Goal: Task Accomplishment & Management: Manage account settings

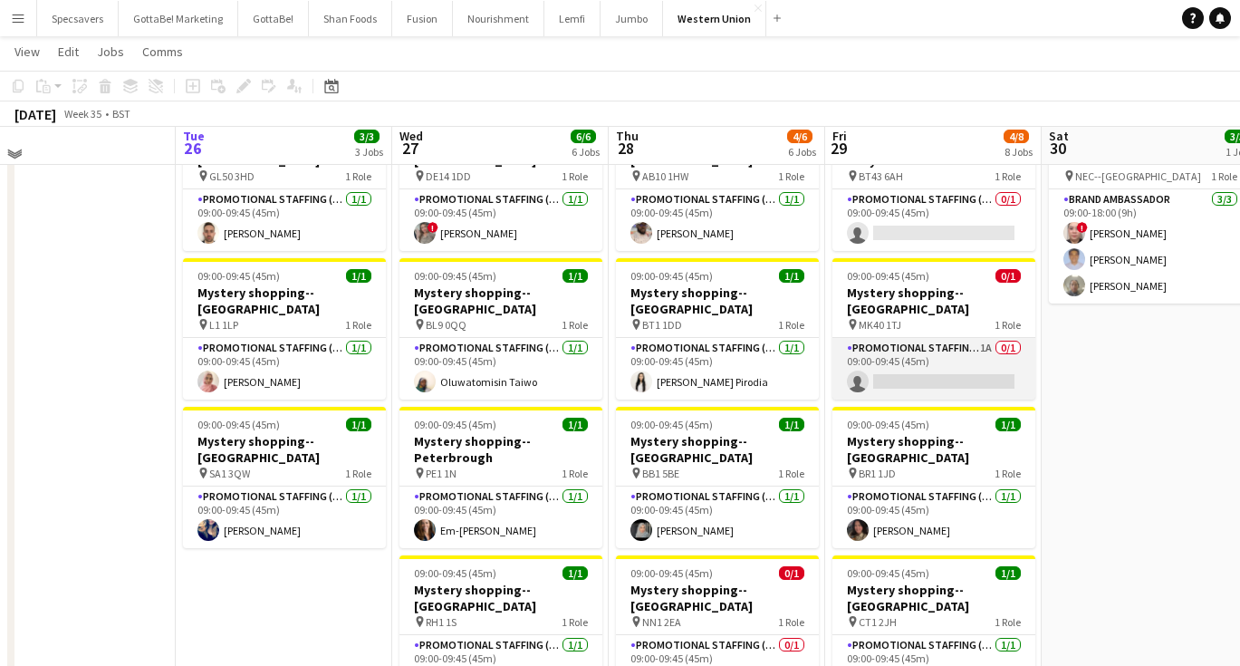
scroll to position [93, 0]
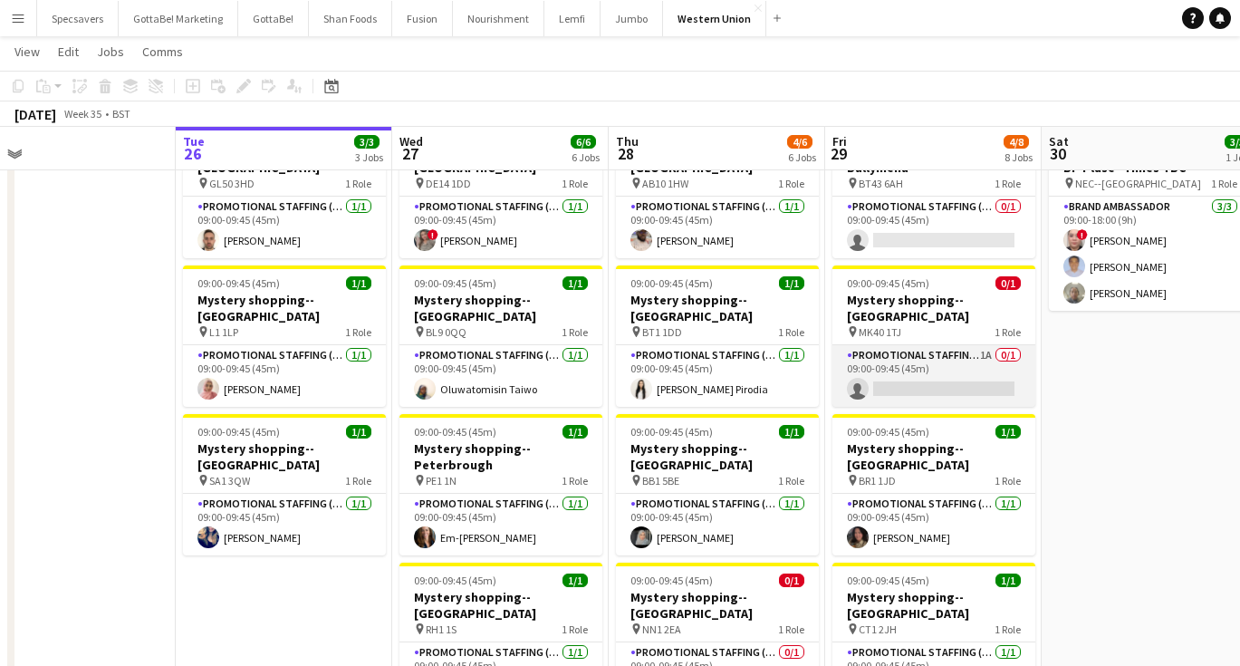
click at [915, 349] on app-card-role "Promotional Staffing (Mystery Shopper) 1A 0/1 09:00-09:45 (45m) single-neutral-…" at bounding box center [933, 376] width 203 height 62
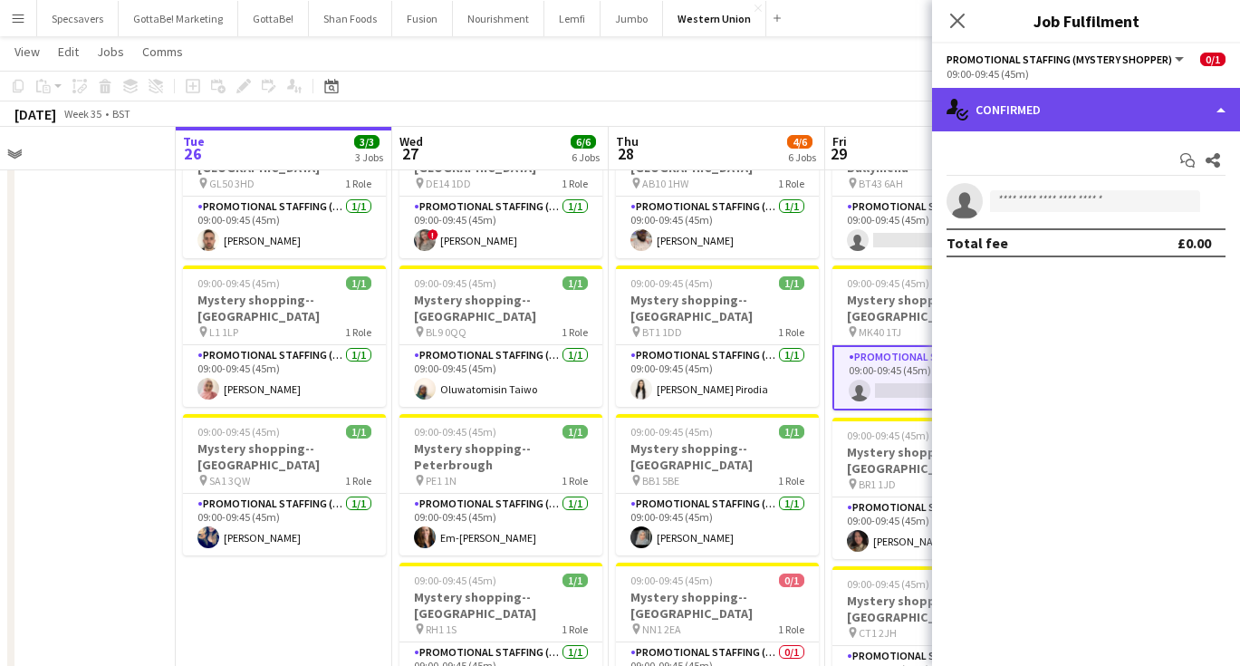
click at [1150, 98] on div "single-neutral-actions-check-2 Confirmed" at bounding box center [1086, 109] width 308 height 43
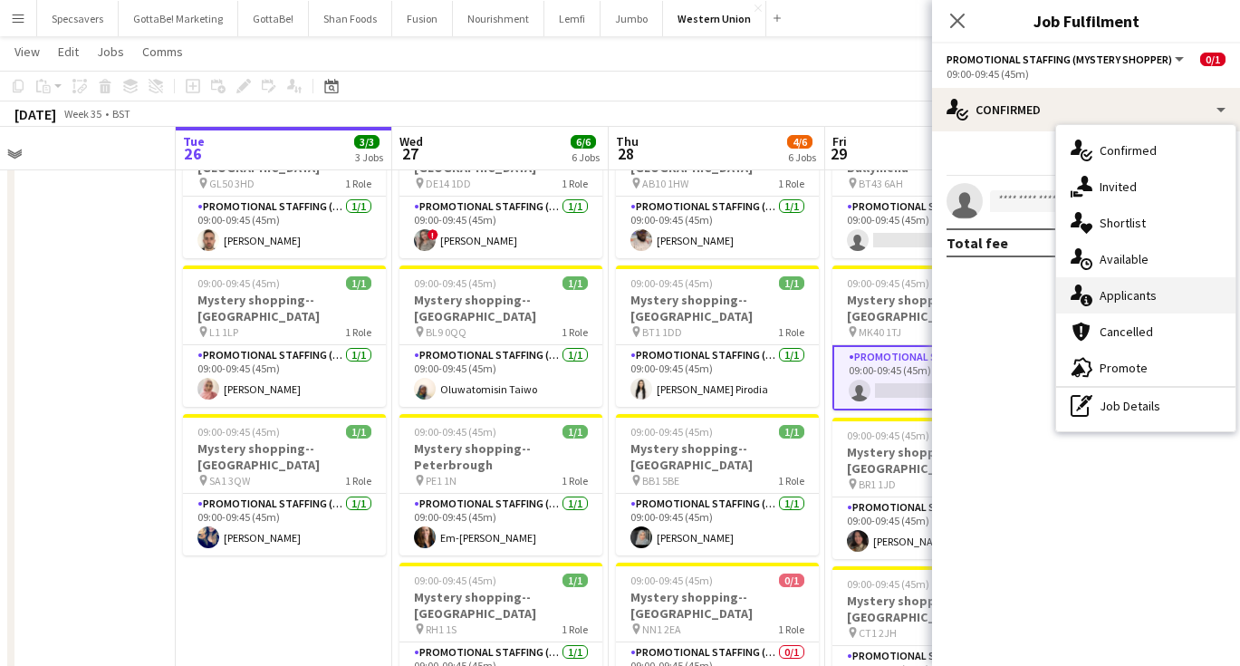
click at [1120, 293] on div "single-neutral-actions-information Applicants" at bounding box center [1145, 295] width 179 height 36
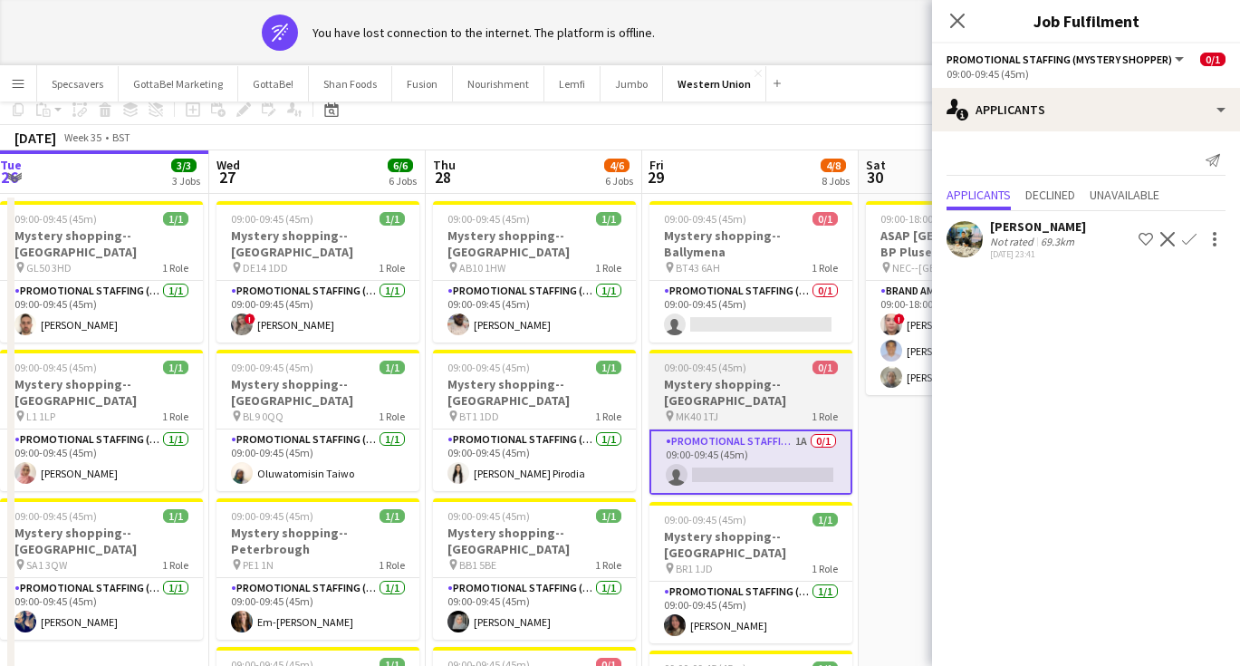
scroll to position [77, 0]
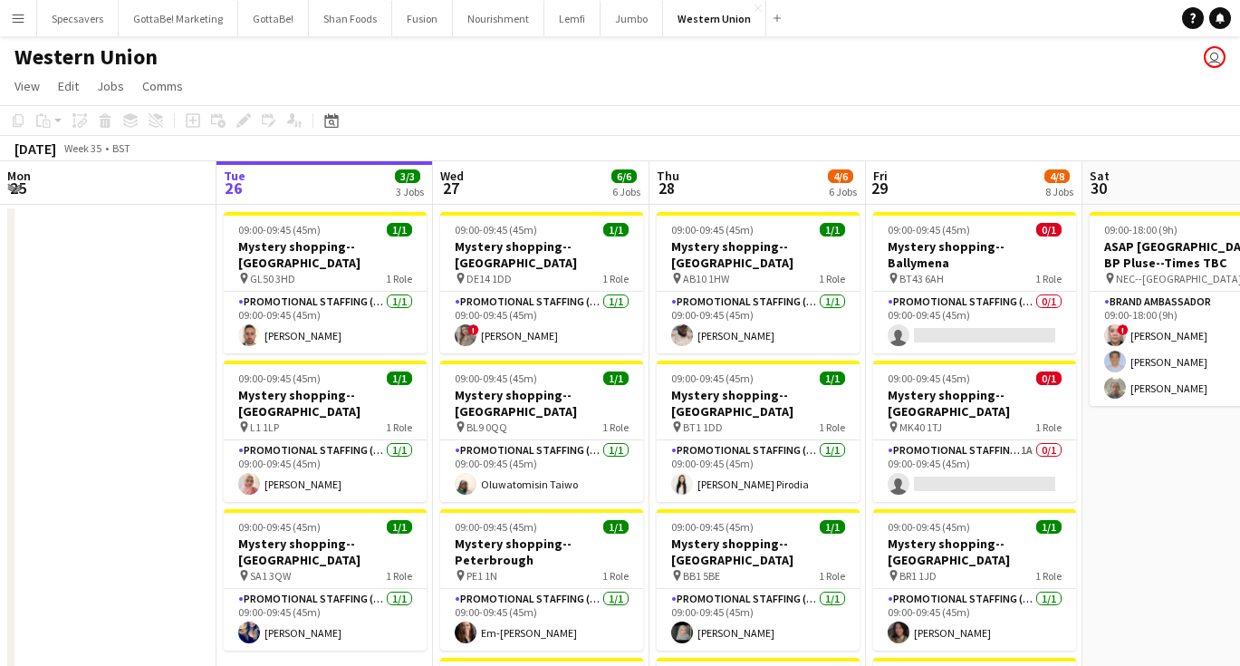
click at [1117, 138] on div "[DATE] Week 35 • BST" at bounding box center [620, 148] width 1240 height 25
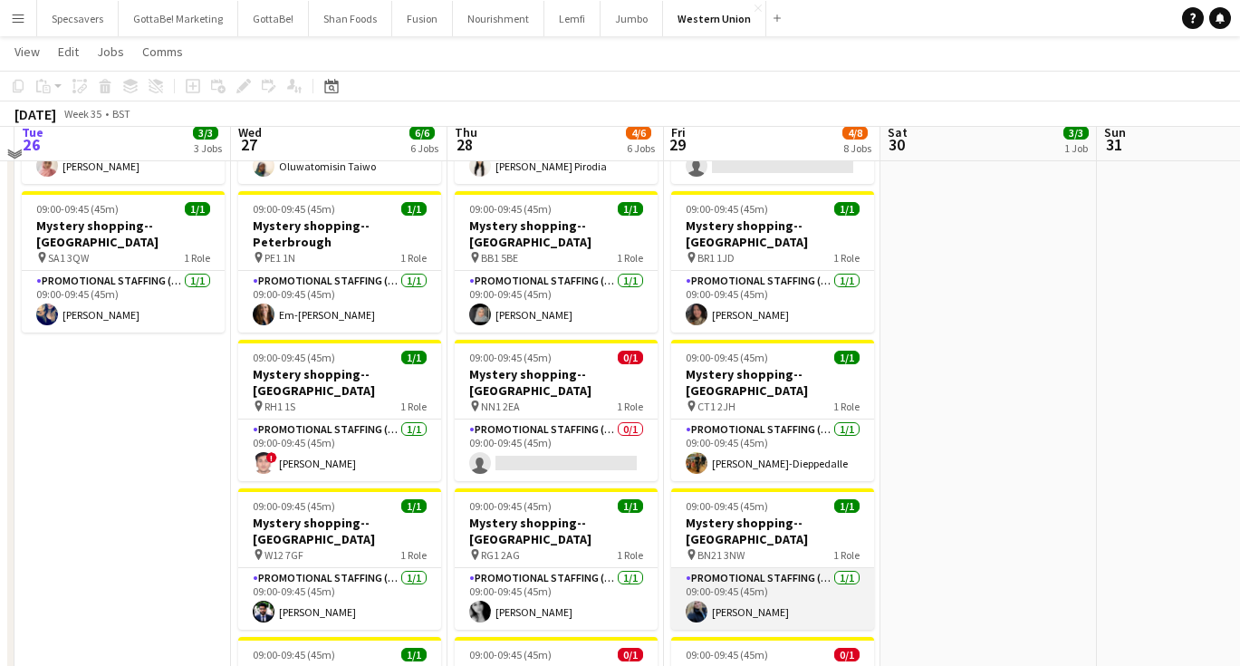
scroll to position [307, 0]
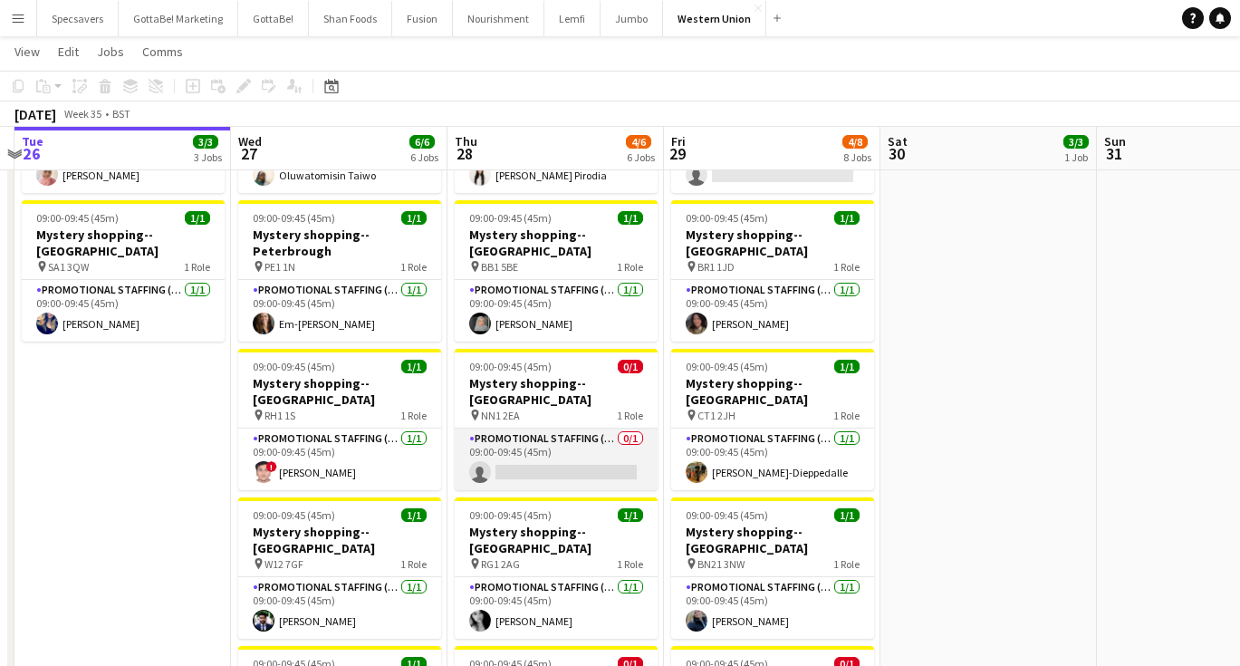
click at [487, 435] on app-card-role "Promotional Staffing (Mystery Shopper) 0/1 09:00-09:45 (45m) single-neutral-act…" at bounding box center [556, 459] width 203 height 62
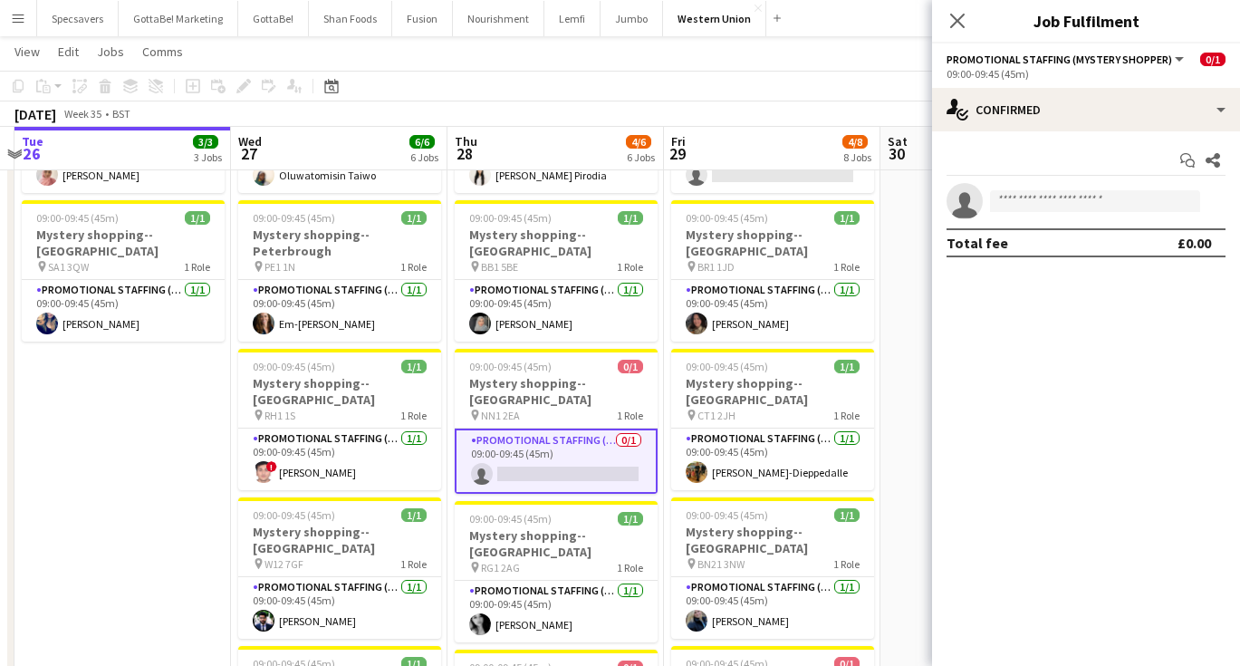
click at [1111, 189] on app-invite-slot "single-neutral-actions" at bounding box center [1086, 201] width 308 height 36
click at [1111, 203] on input at bounding box center [1095, 201] width 210 height 22
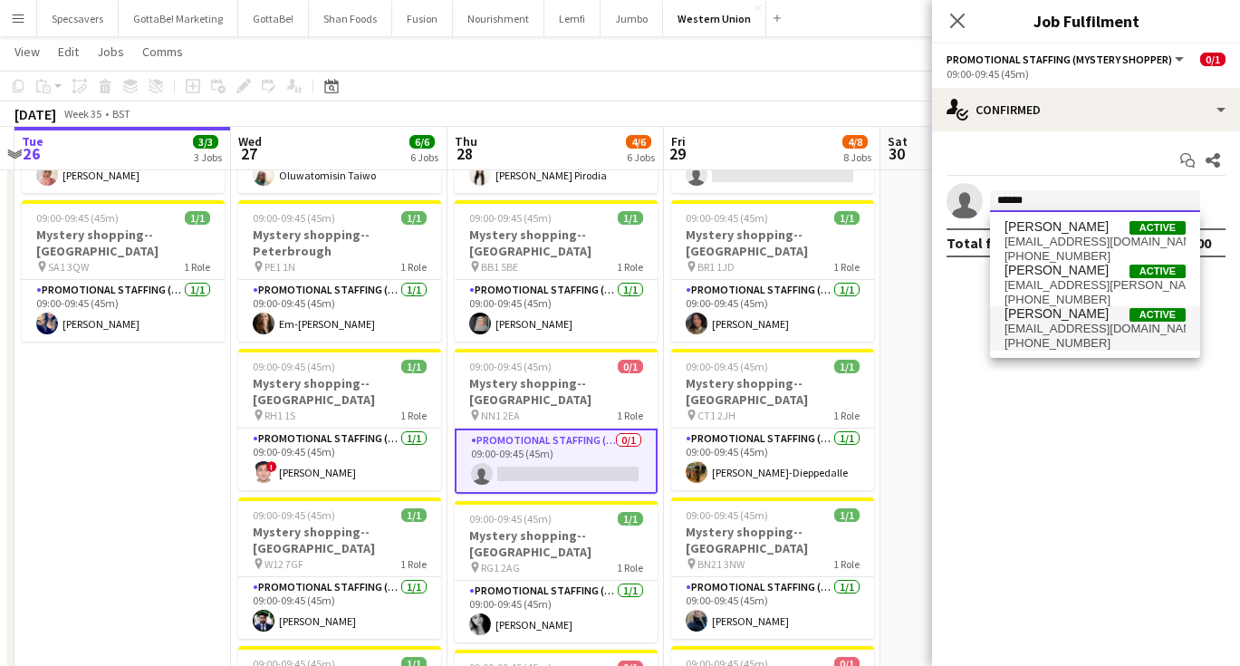
type input "******"
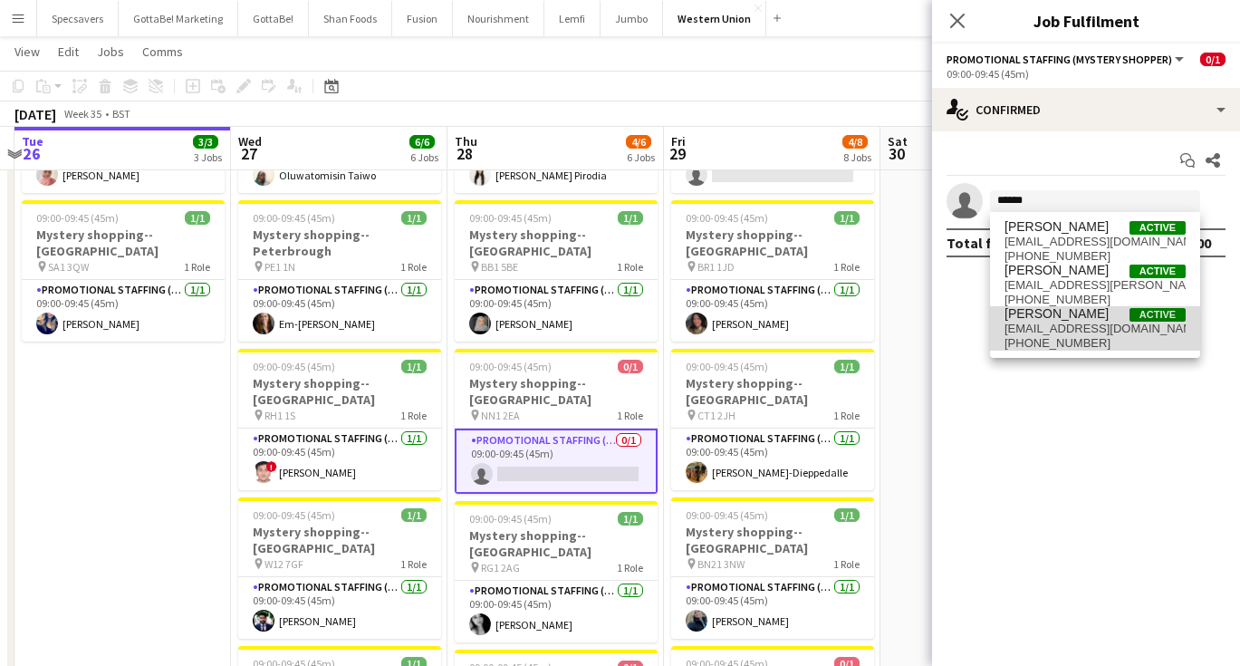
click at [1121, 323] on span "[EMAIL_ADDRESS][DOMAIN_NAME]" at bounding box center [1095, 329] width 181 height 14
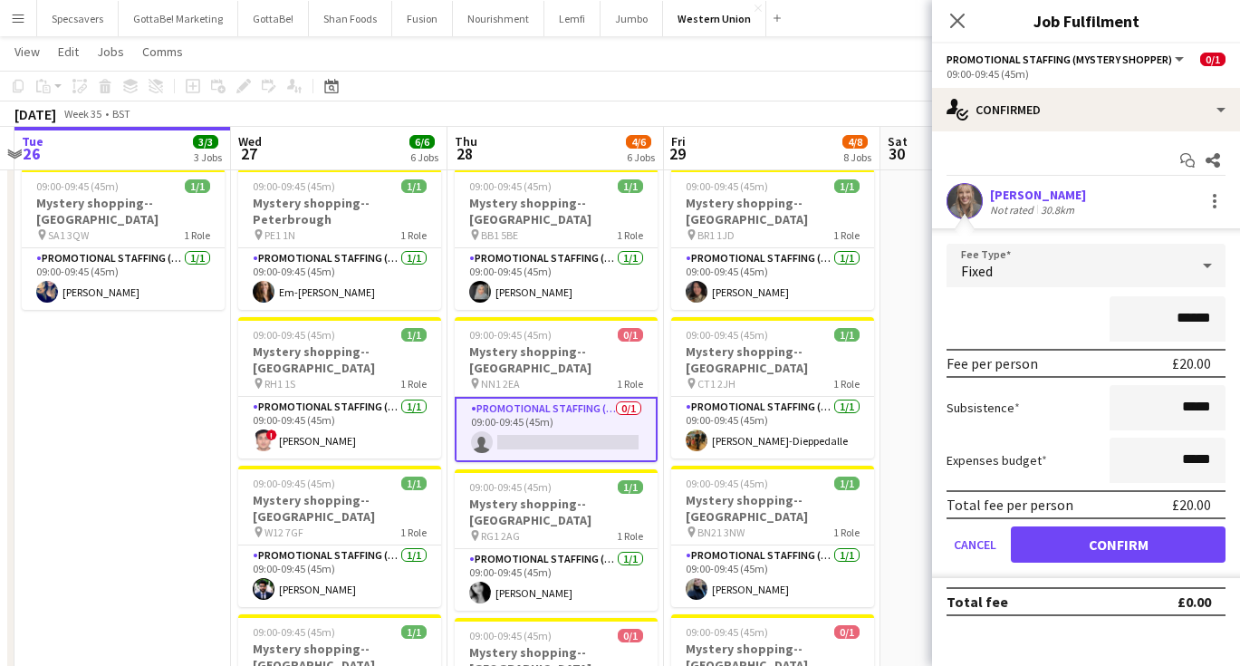
scroll to position [357, 0]
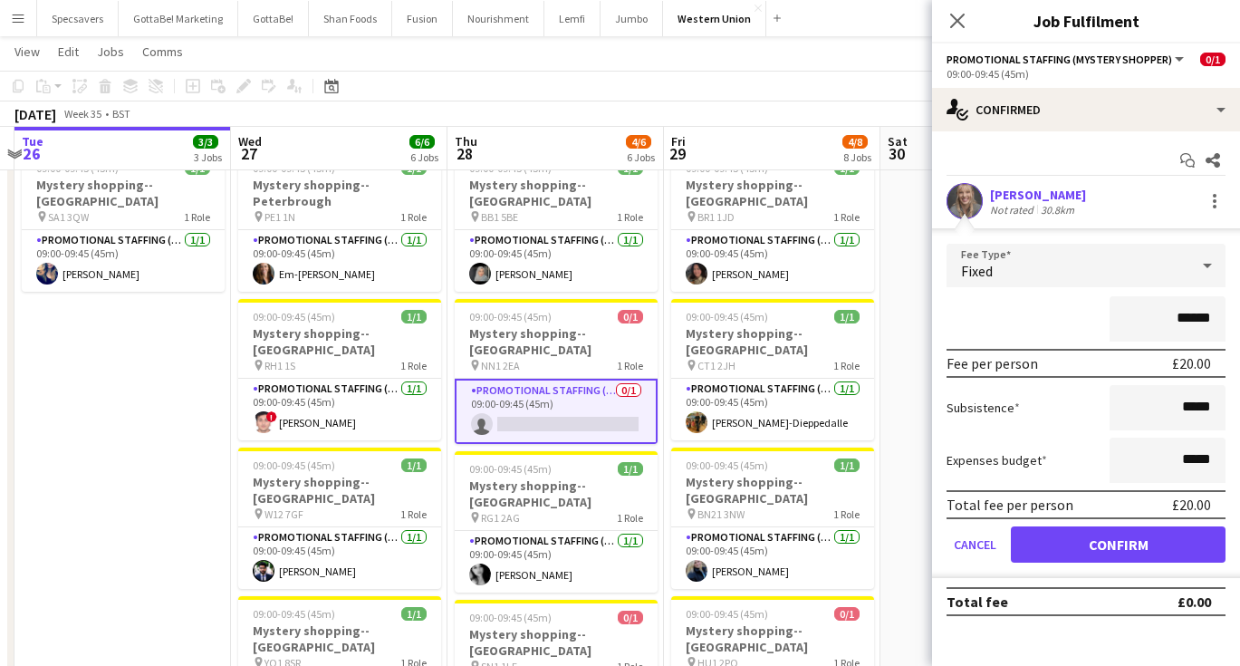
click at [1097, 537] on button "Confirm" at bounding box center [1118, 544] width 215 height 36
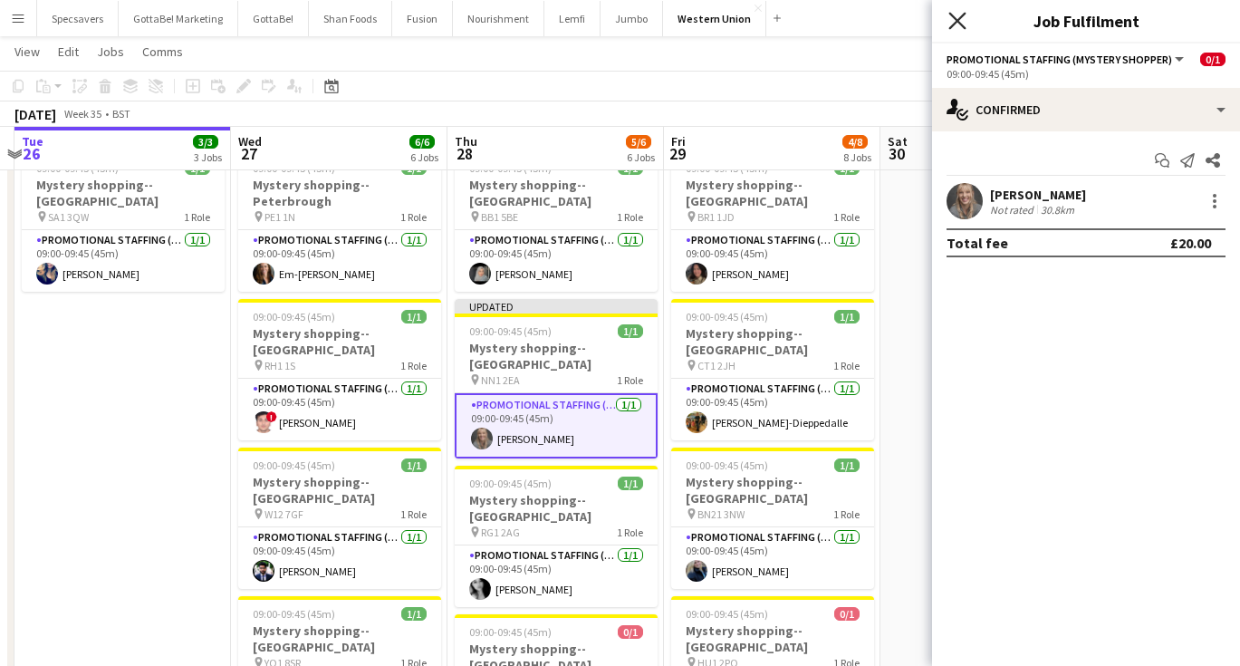
click at [955, 25] on icon "Close pop-in" at bounding box center [956, 20] width 17 height 17
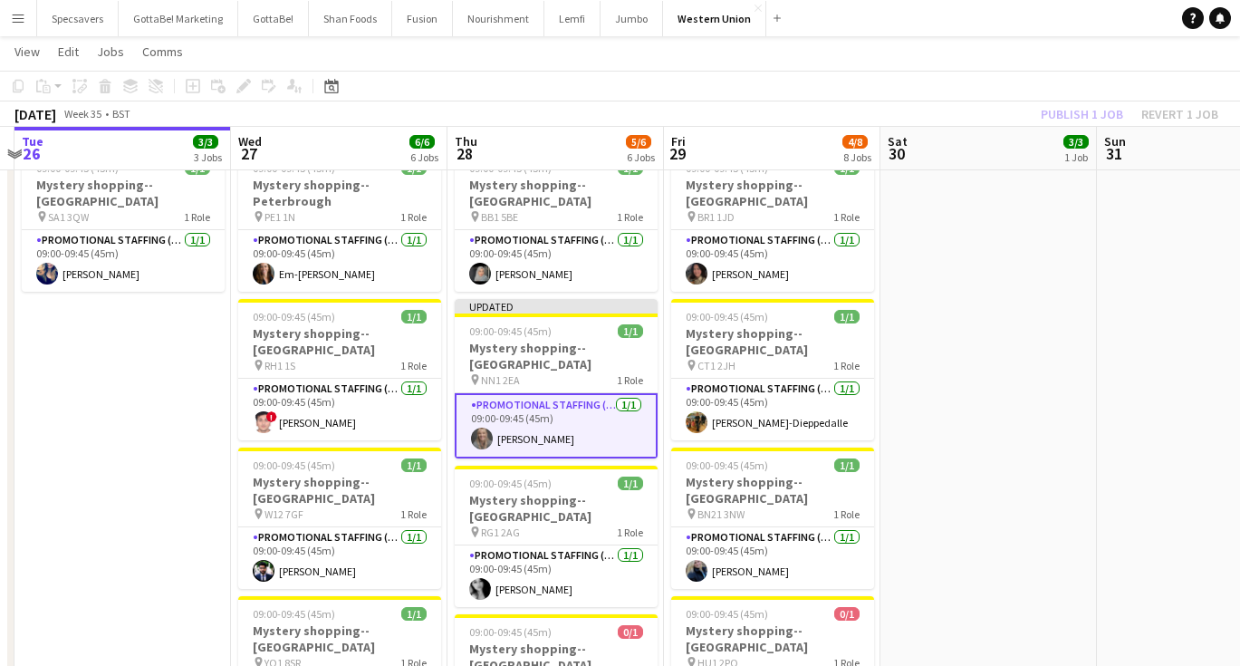
click at [916, 364] on app-date-cell "09:00-18:00 (9h) 3/3 ASAP England @ BP Pluse--Times TBC pin NEC--Birmingham 1 R…" at bounding box center [988, 464] width 217 height 1236
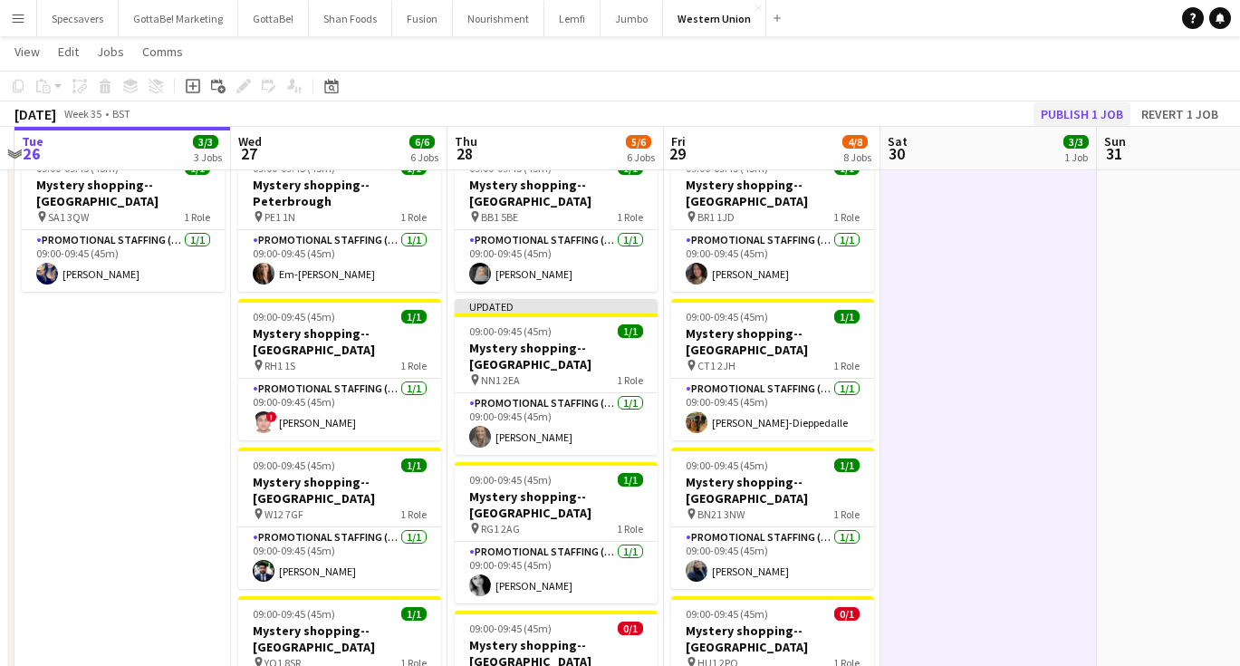
click at [1089, 113] on button "Publish 1 job" at bounding box center [1082, 114] width 97 height 24
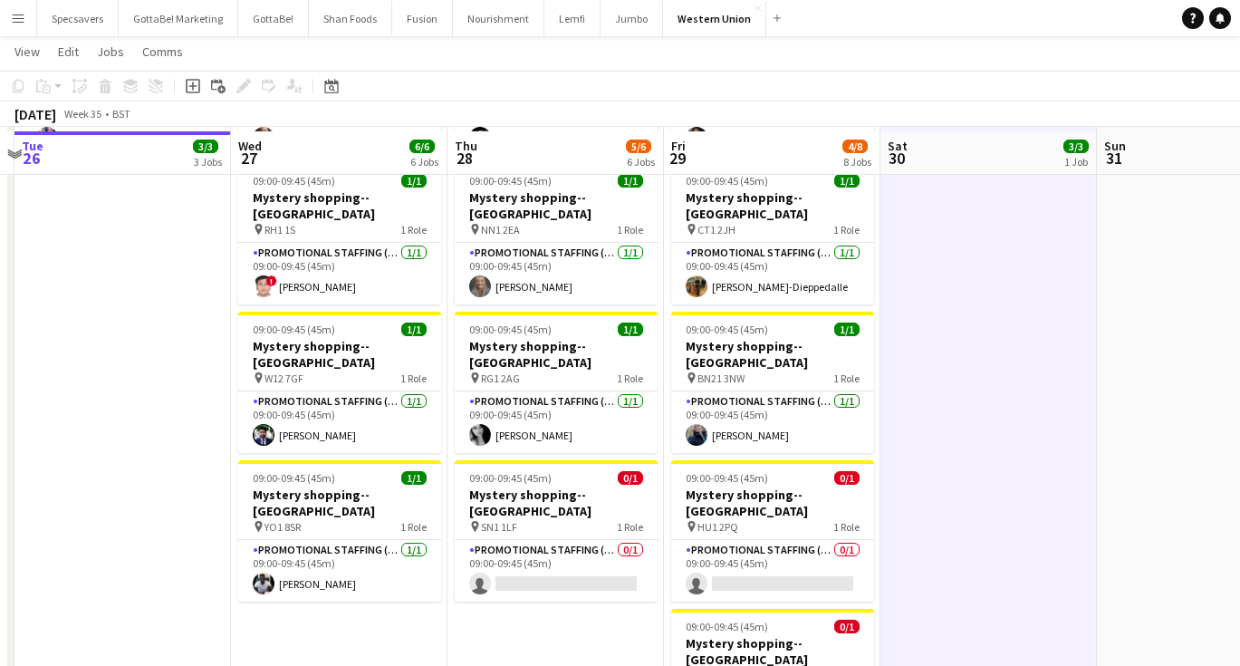
scroll to position [480, 0]
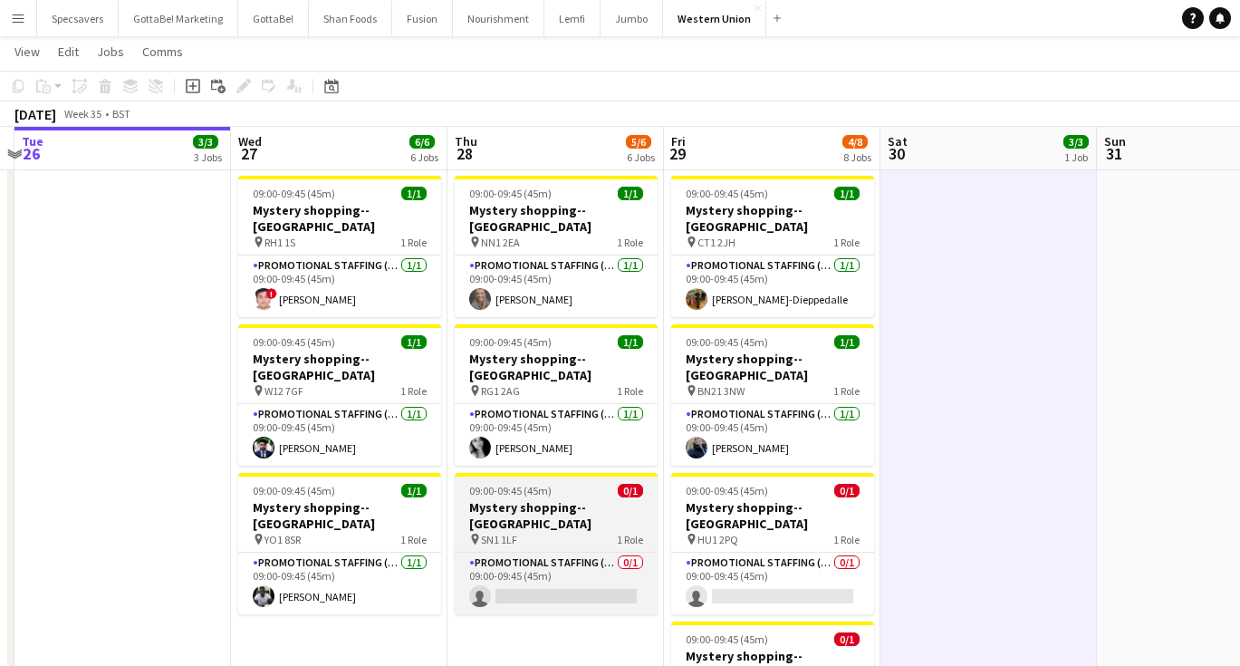
click at [500, 484] on span "09:00-09:45 (45m)" at bounding box center [510, 491] width 82 height 14
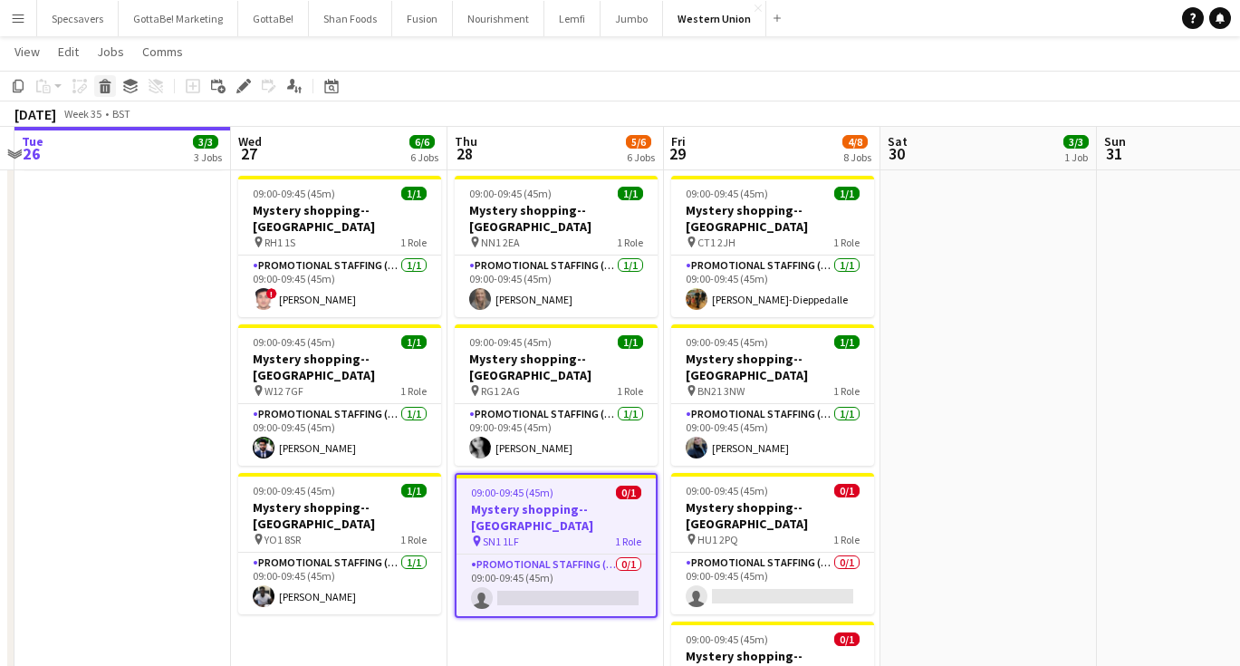
click at [101, 86] on icon at bounding box center [106, 88] width 10 height 9
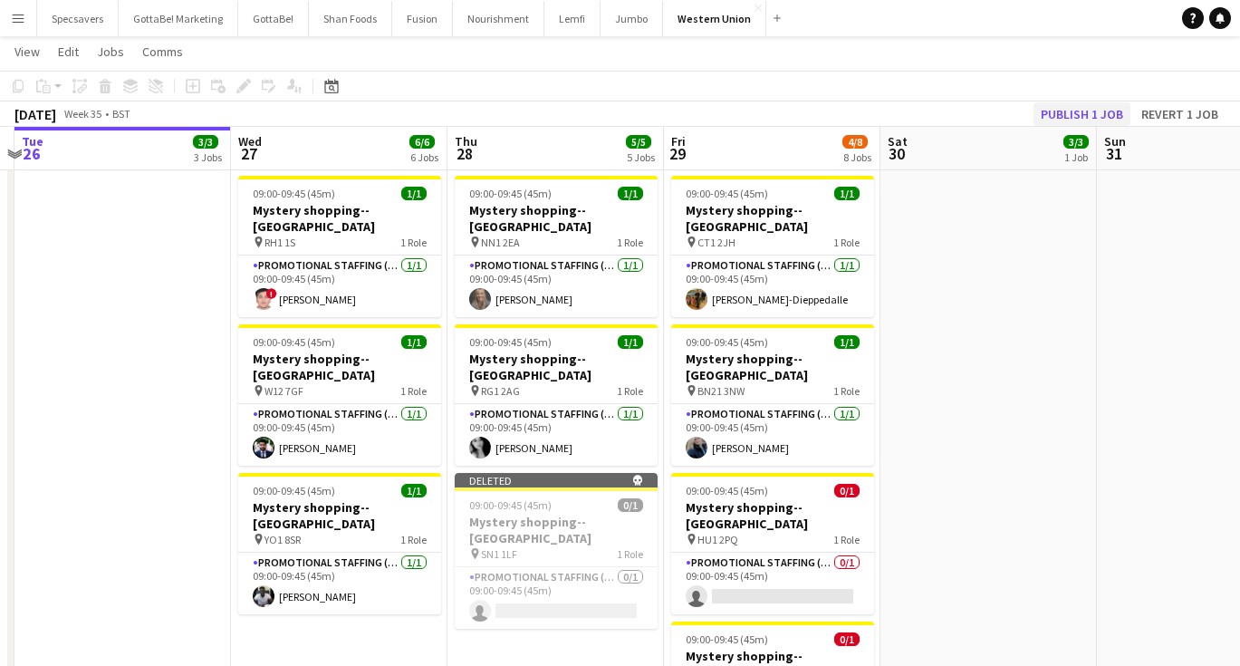
click at [1095, 115] on button "Publish 1 job" at bounding box center [1082, 114] width 97 height 24
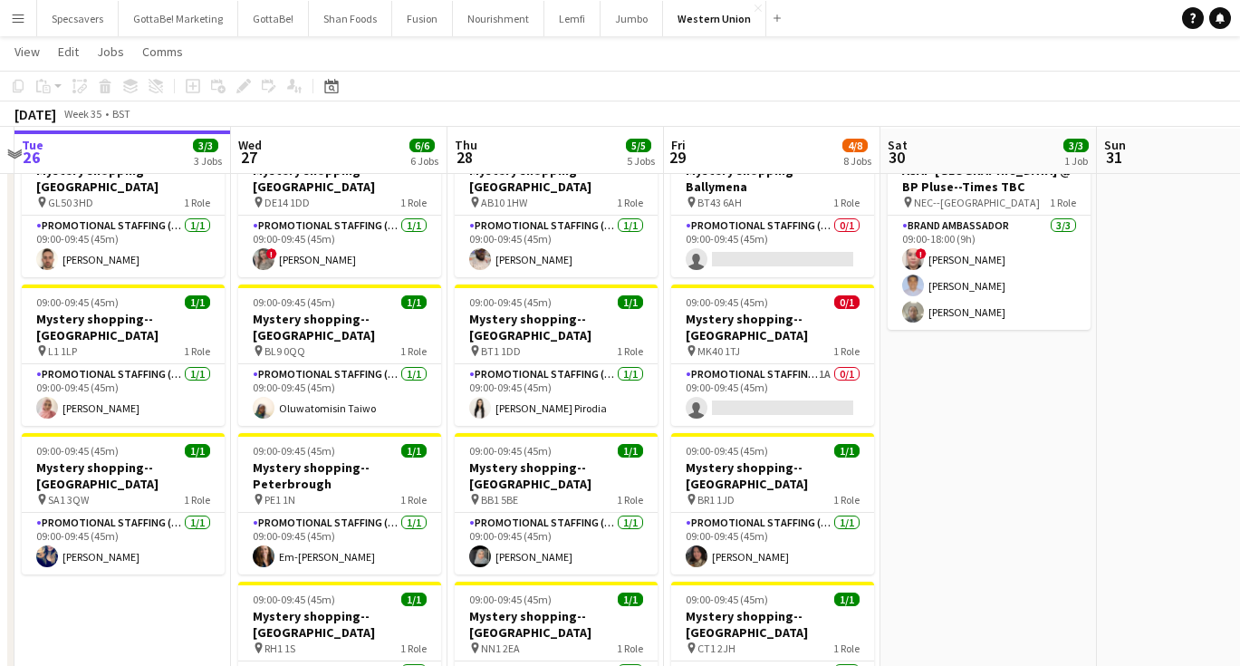
scroll to position [78, 0]
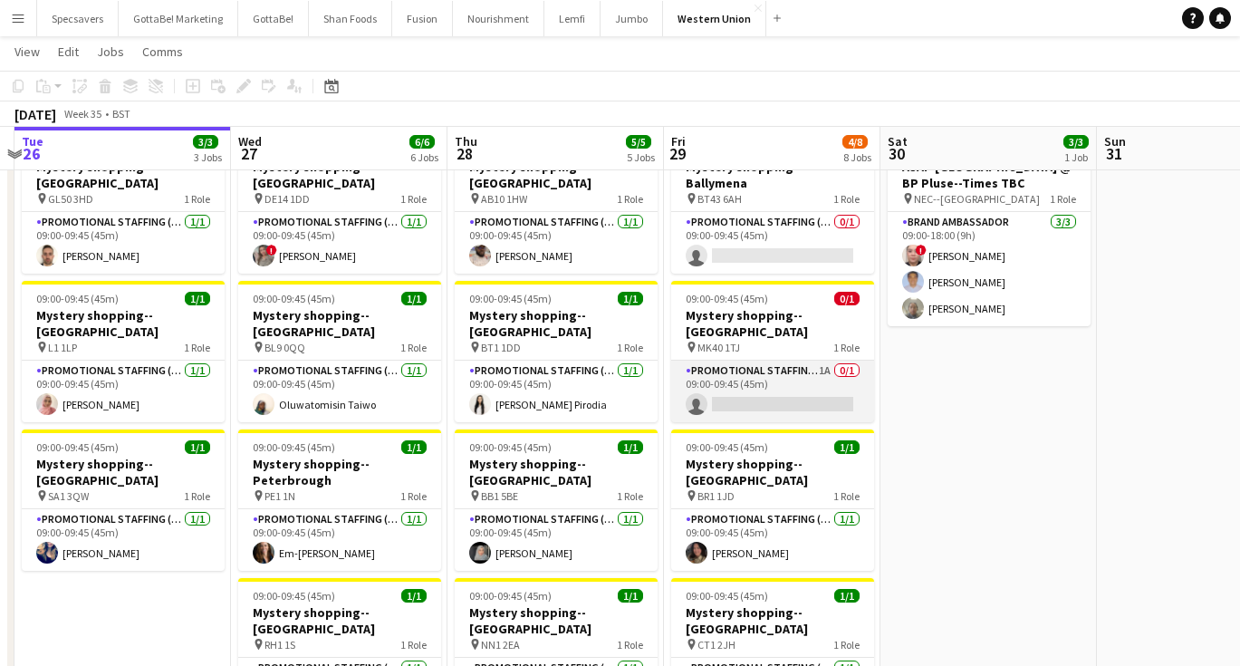
click at [814, 361] on app-card-role "Promotional Staffing (Mystery Shopper) 1A 0/1 09:00-09:45 (45m) single-neutral-…" at bounding box center [772, 392] width 203 height 62
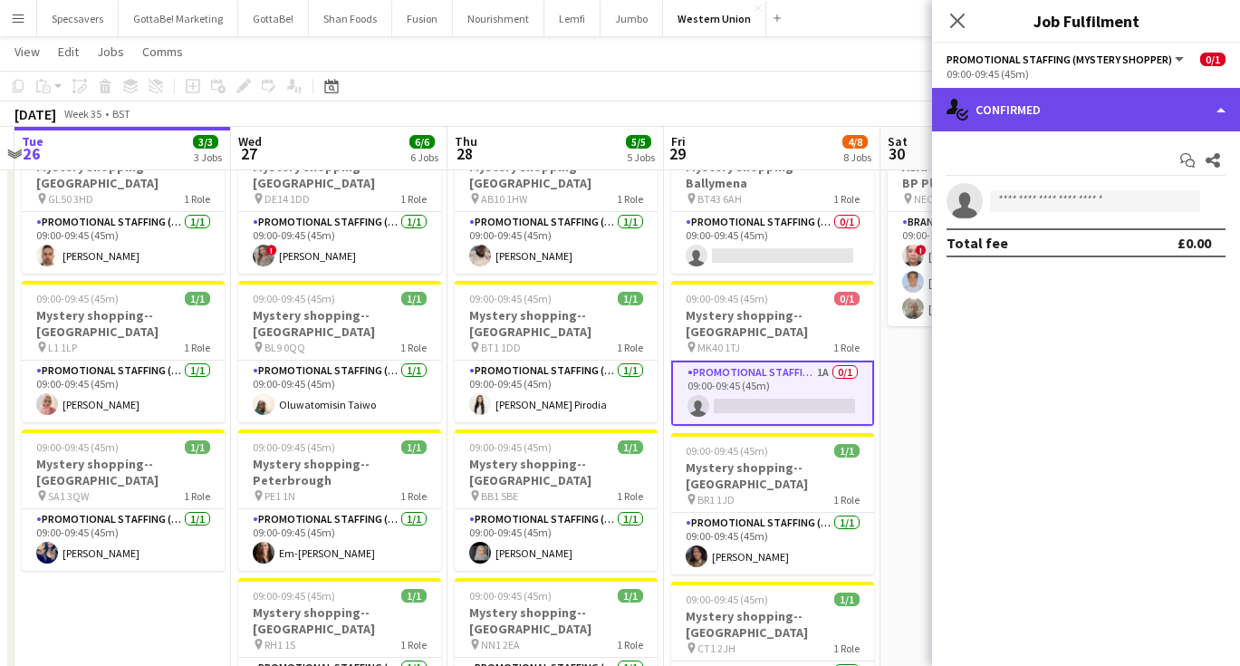
click at [1058, 106] on div "single-neutral-actions-check-2 Confirmed" at bounding box center [1086, 109] width 308 height 43
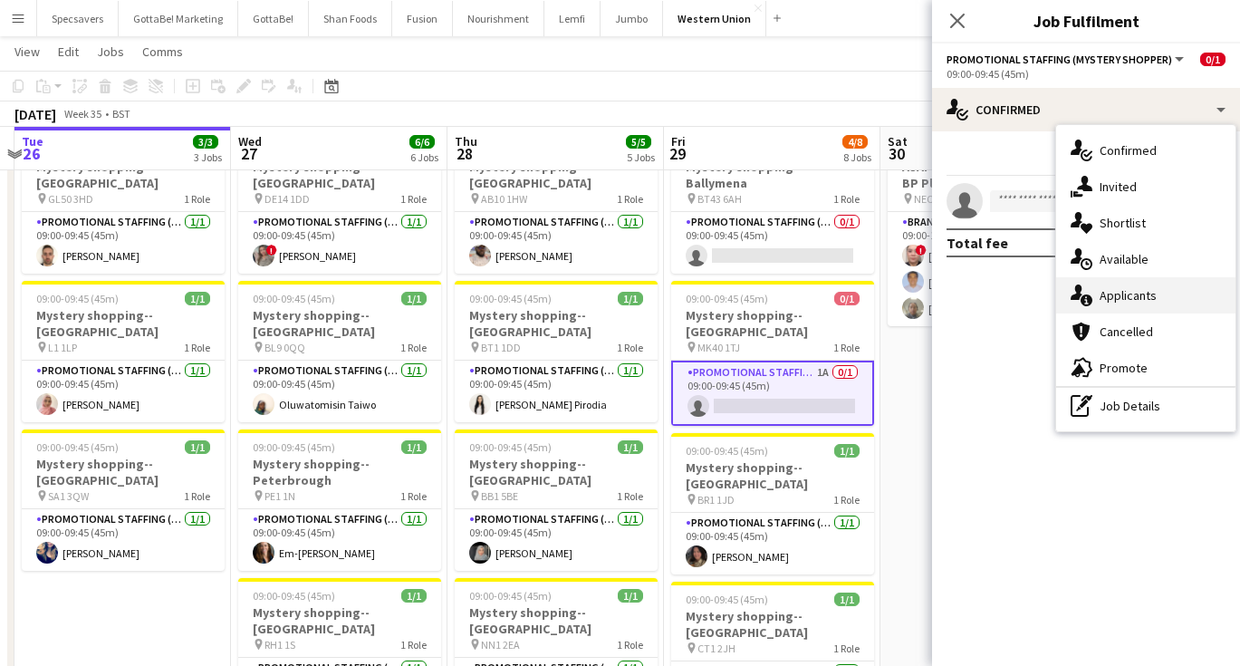
click at [1112, 308] on div "single-neutral-actions-information Applicants" at bounding box center [1145, 295] width 179 height 36
